Goal: Task Accomplishment & Management: Manage account settings

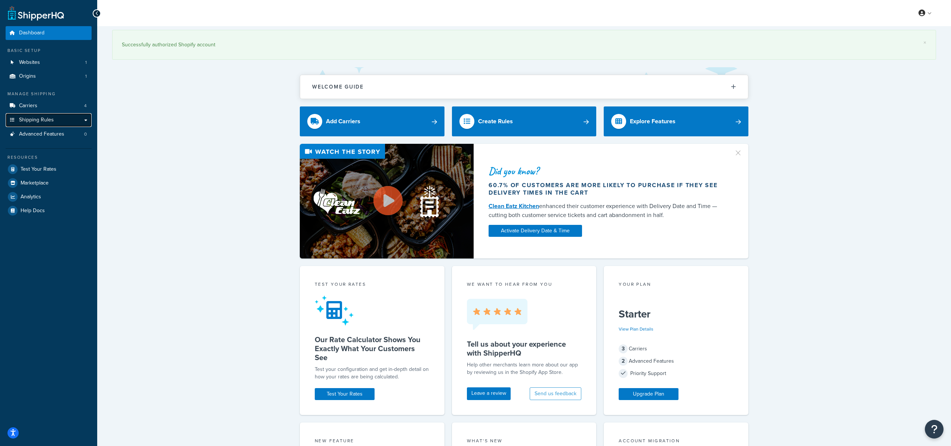
click at [86, 120] on link "Shipping Rules" at bounding box center [49, 120] width 86 height 14
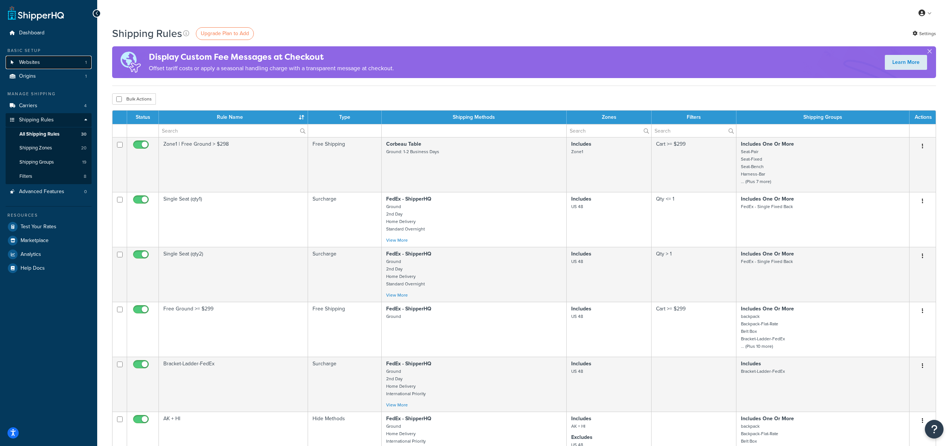
click at [40, 67] on link "Websites 1" at bounding box center [49, 63] width 86 height 14
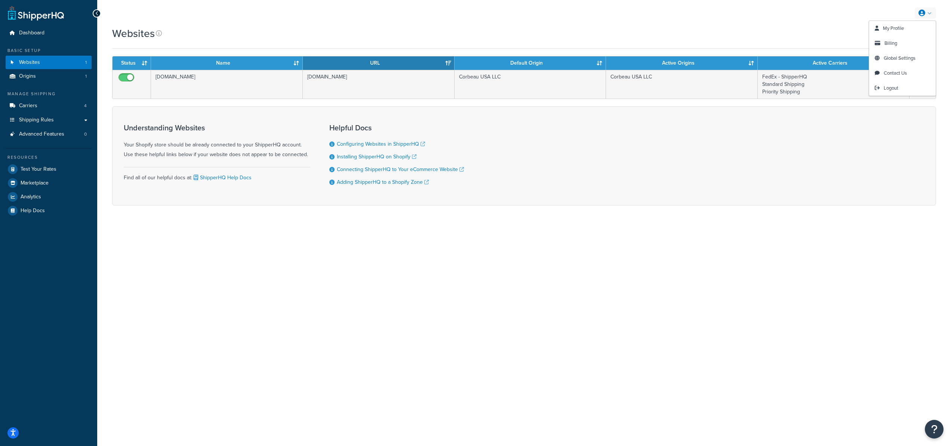
click at [930, 13] on link at bounding box center [924, 12] width 21 height 11
click at [901, 44] on link "Billing" at bounding box center [902, 43] width 67 height 15
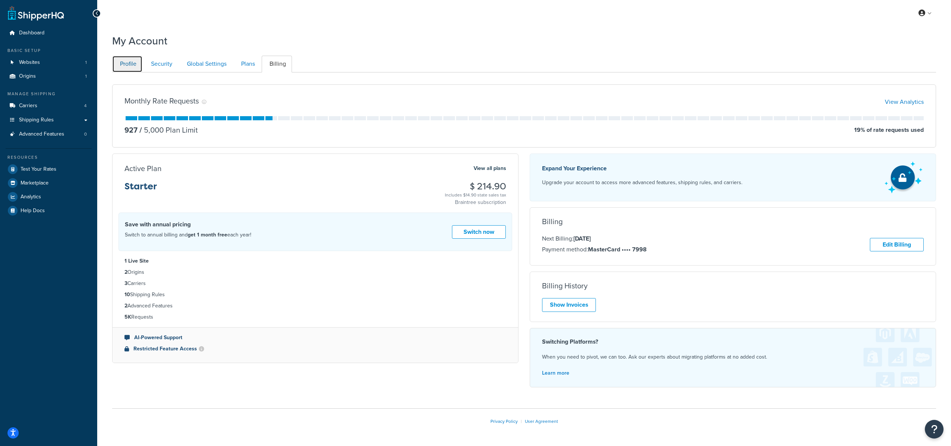
click at [128, 64] on link "Profile" at bounding box center [127, 64] width 30 height 17
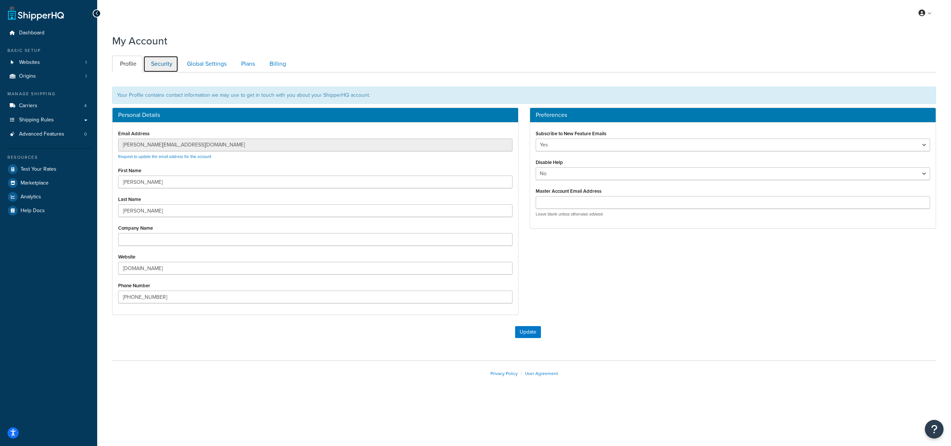
click at [167, 64] on link "Security" at bounding box center [160, 64] width 35 height 17
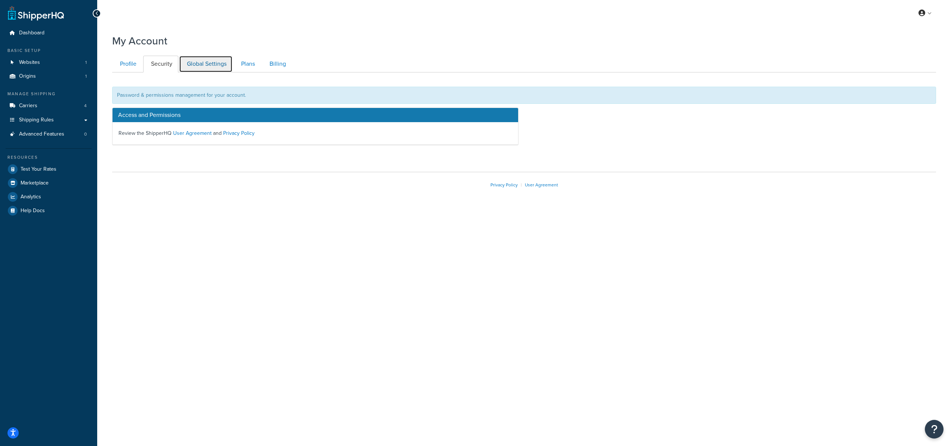
click at [203, 64] on link "Global Settings" at bounding box center [205, 64] width 53 height 17
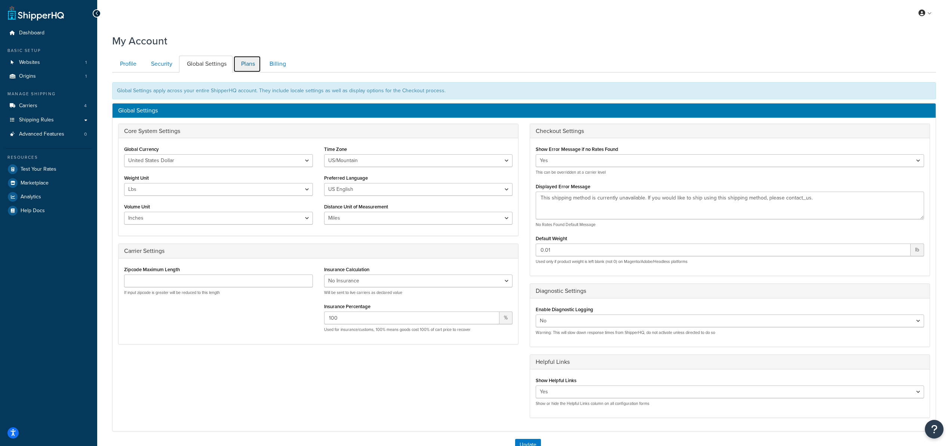
click at [250, 64] on link "Plans" at bounding box center [247, 64] width 28 height 17
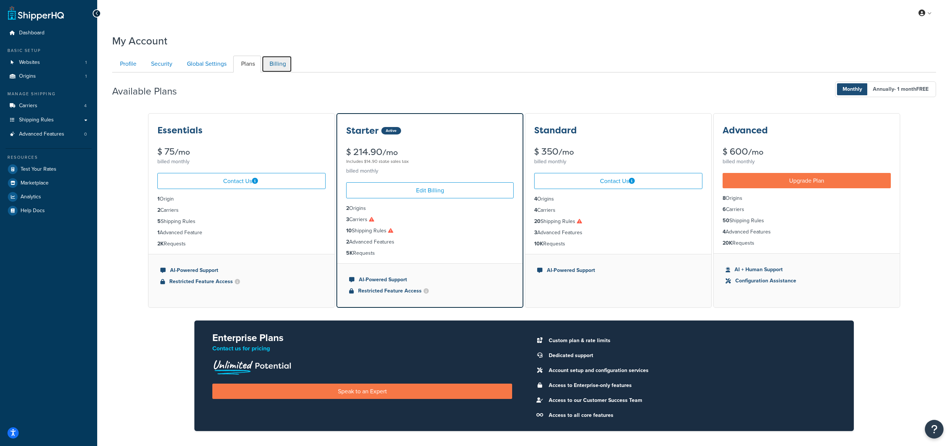
click at [281, 64] on link "Billing" at bounding box center [277, 64] width 30 height 17
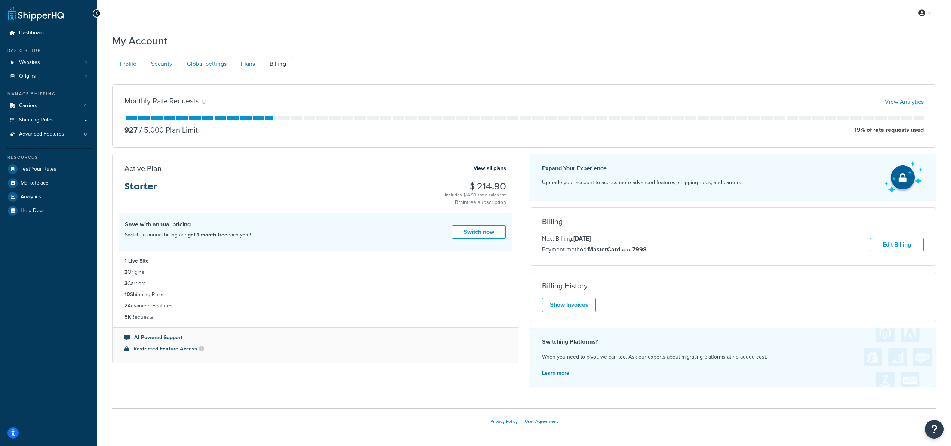
scroll to position [25, 0]
